Goal: Find contact information: Find contact information

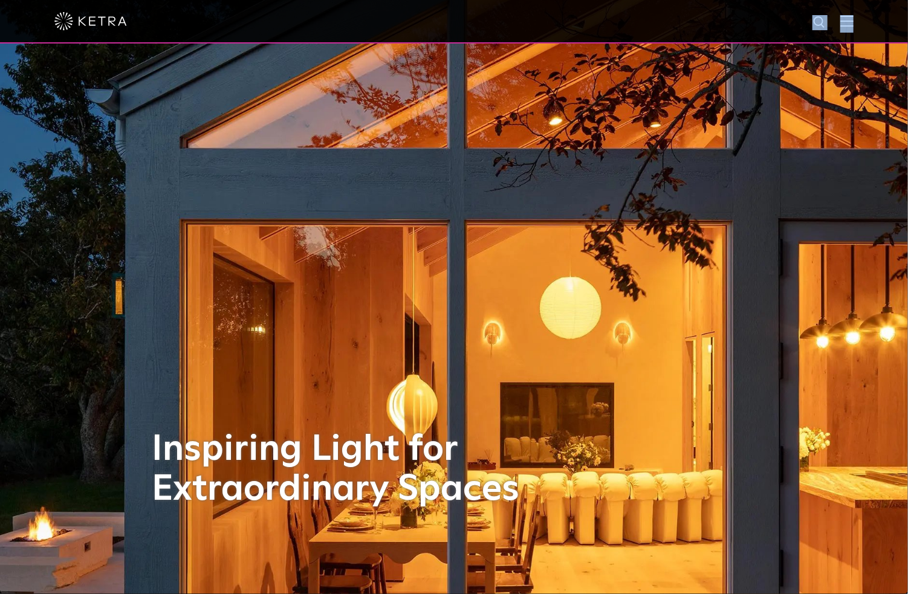
click at [849, 20] on div at bounding box center [454, 22] width 908 height 44
click at [854, 21] on img at bounding box center [846, 20] width 13 height 11
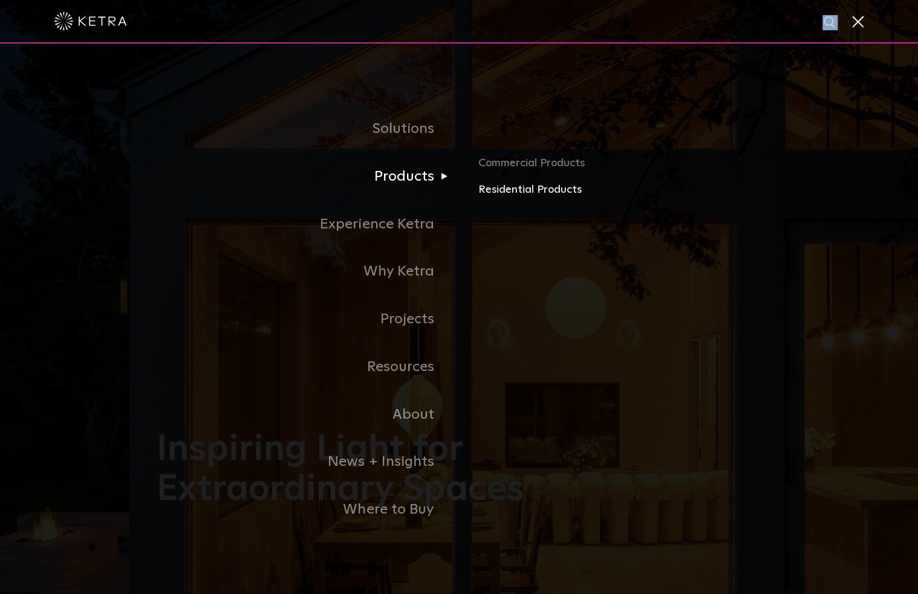
click at [503, 189] on link "Residential Products" at bounding box center [619, 190] width 283 height 18
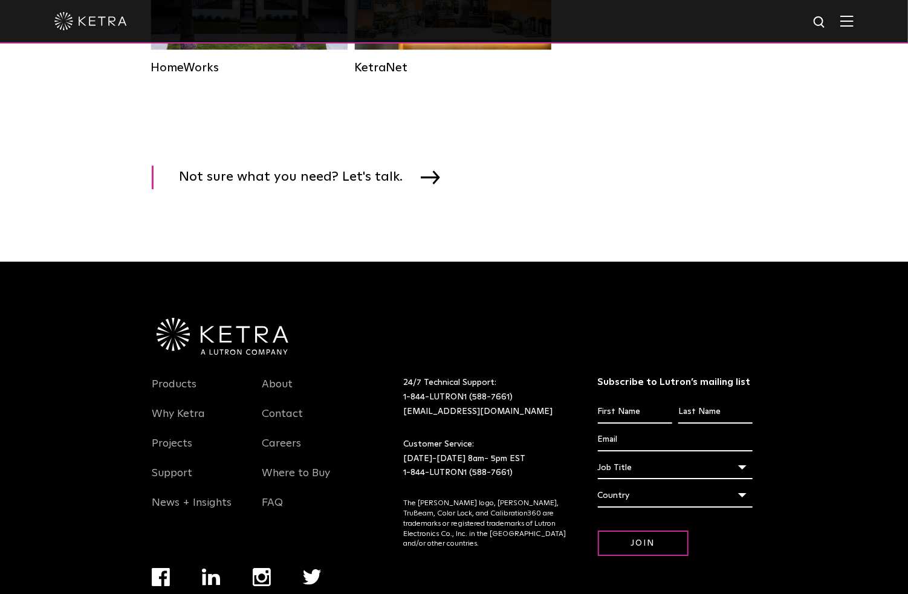
scroll to position [1854, 0]
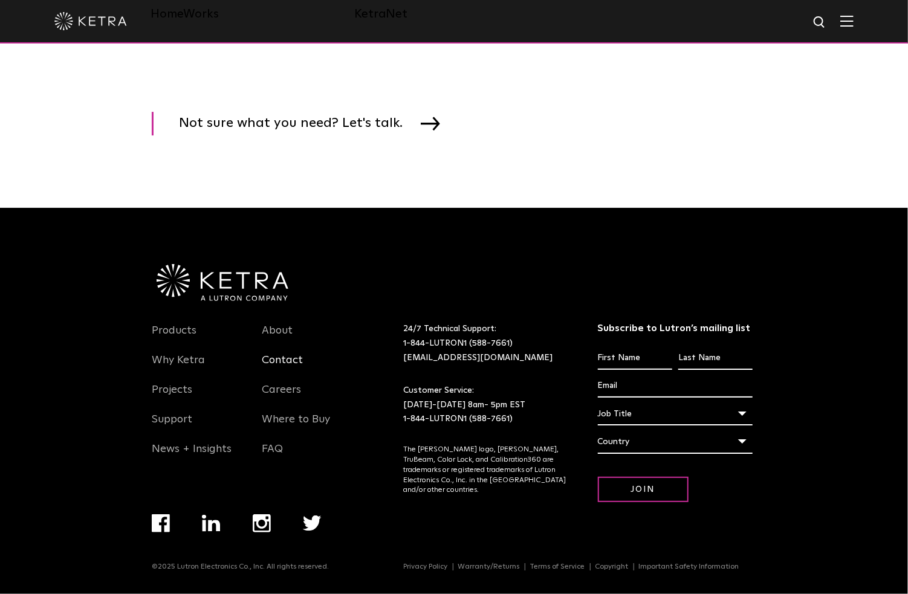
click at [284, 357] on link "Contact" at bounding box center [282, 368] width 41 height 28
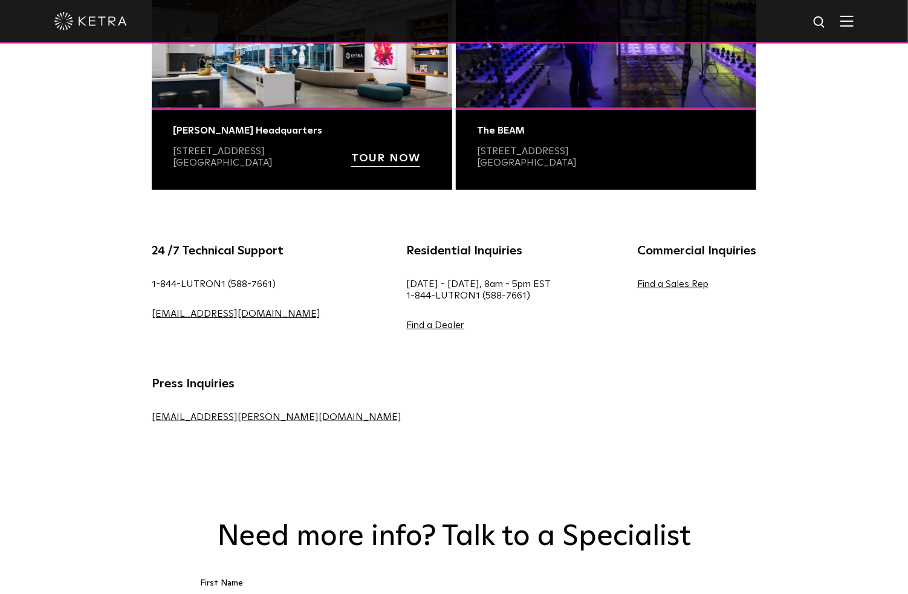
scroll to position [665, 0]
